Goal: Task Accomplishment & Management: Use online tool/utility

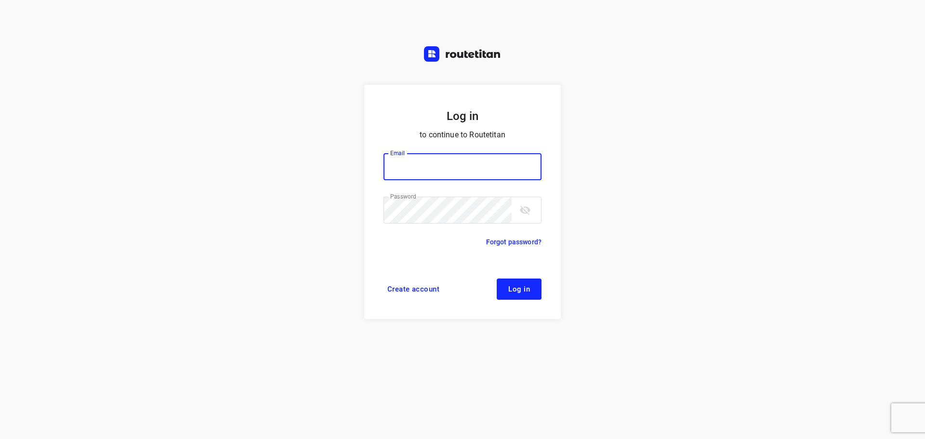
type input "didier@areco.be"
click at [534, 291] on button "Log in" at bounding box center [519, 289] width 45 height 21
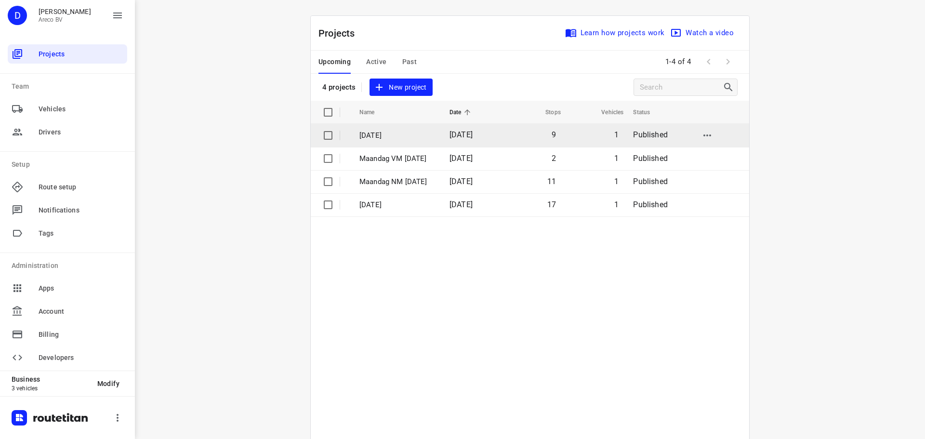
click at [399, 133] on p "[DATE]" at bounding box center [398, 135] width 76 height 11
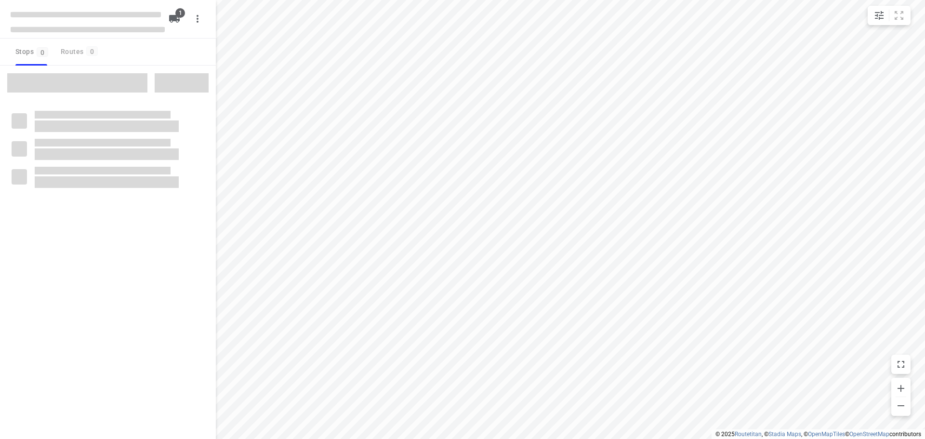
type input "distance"
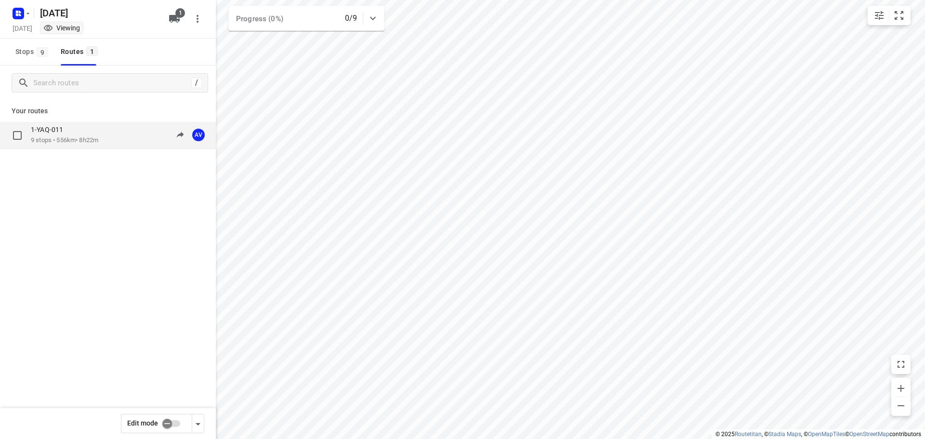
click at [120, 136] on div "1-YAQ-011 9 stops • 556km • 8h22m 09:00-17:22 AV" at bounding box center [123, 135] width 185 height 20
